Goal: Information Seeking & Learning: Understand process/instructions

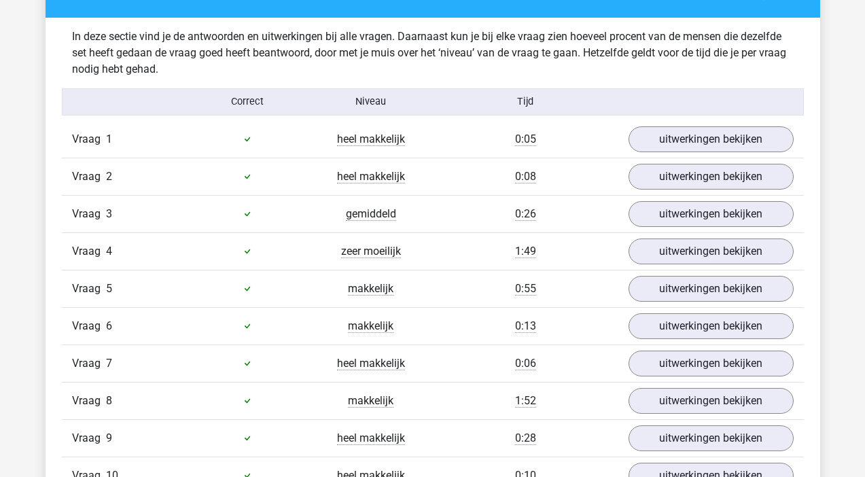
scroll to position [811, 0]
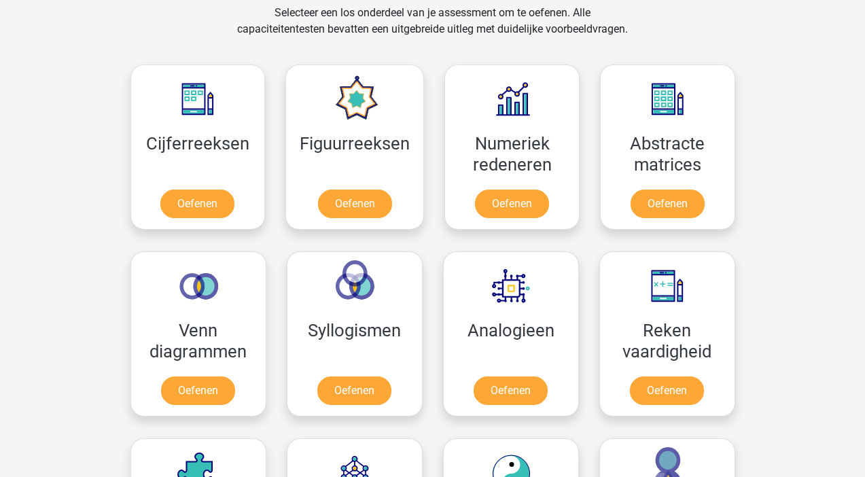
scroll to position [575, 0]
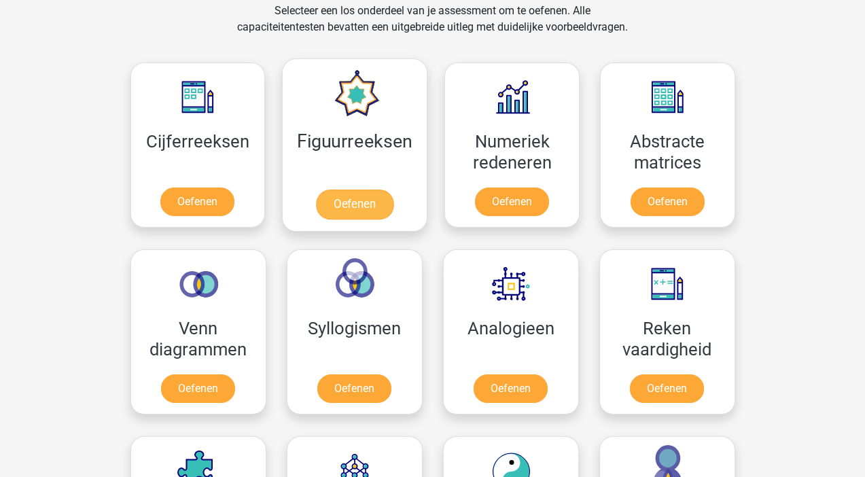
click at [357, 207] on link "Oefenen" at bounding box center [354, 205] width 77 height 30
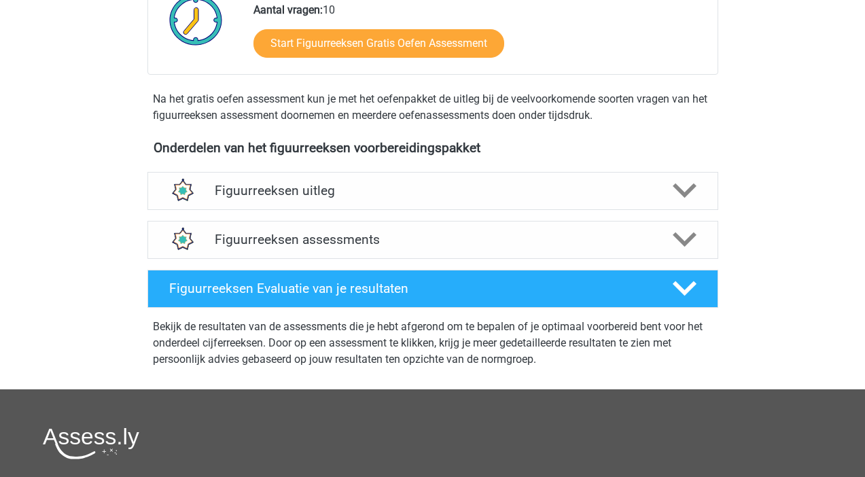
scroll to position [400, 0]
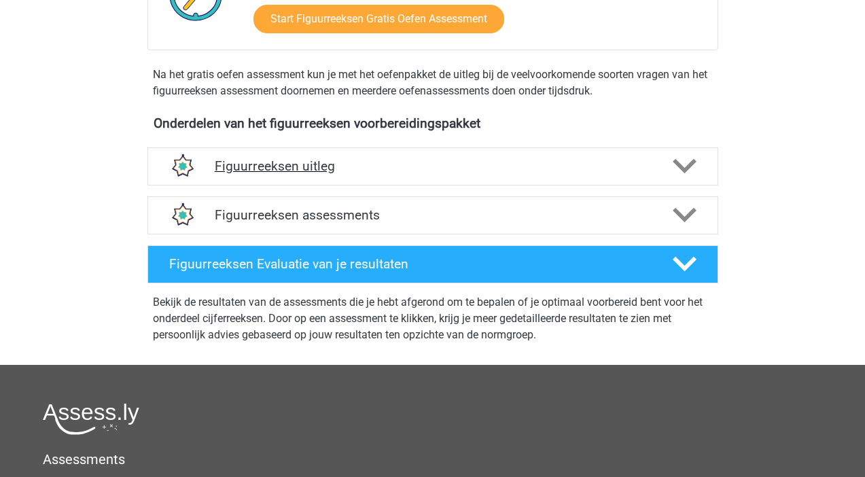
click at [386, 168] on h4 "Figuurreeksen uitleg" at bounding box center [433, 166] width 436 height 16
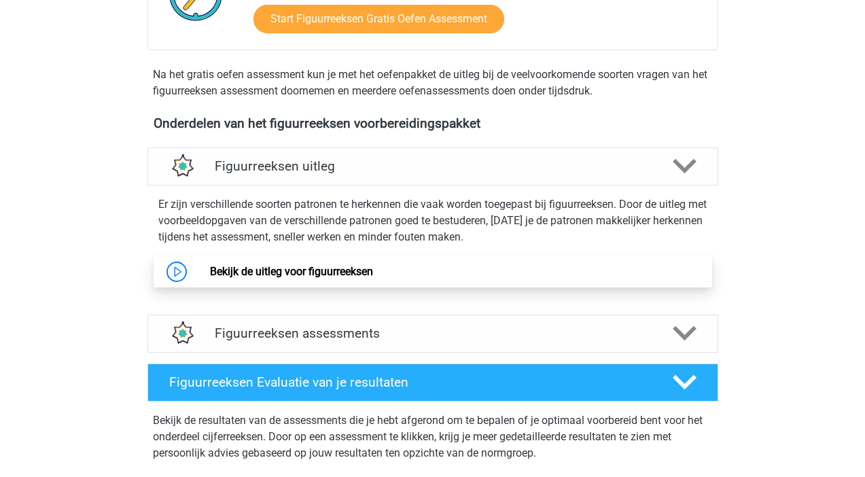
click at [352, 272] on link "Bekijk de uitleg voor figuurreeksen" at bounding box center [291, 271] width 163 height 13
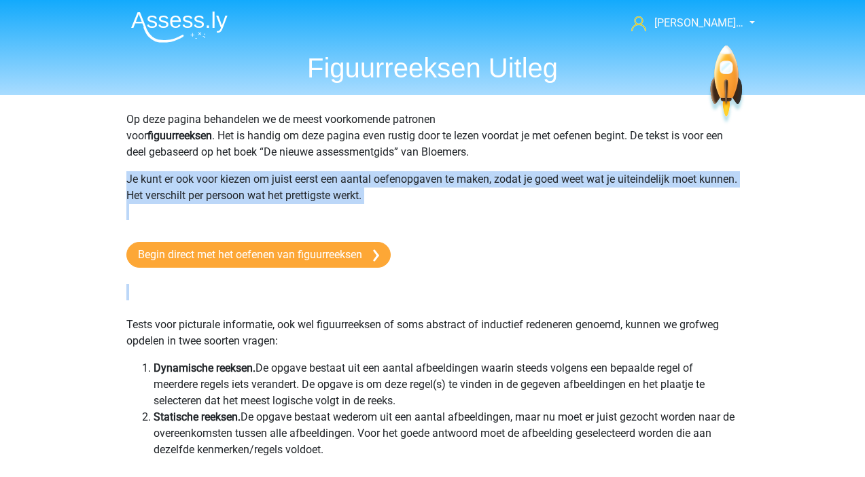
drag, startPoint x: 125, startPoint y: 177, endPoint x: -21, endPoint y: 236, distance: 157.8
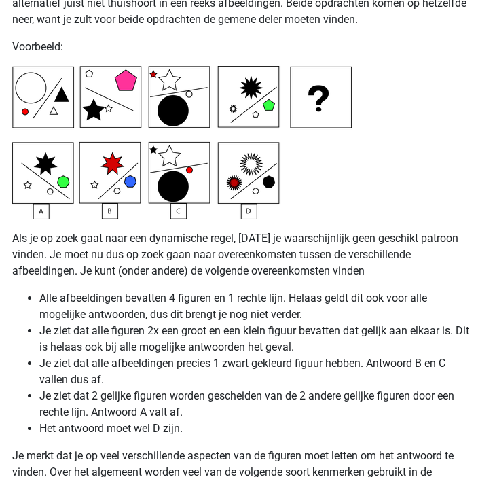
scroll to position [3708, 0]
